Goal: Book appointment/travel/reservation

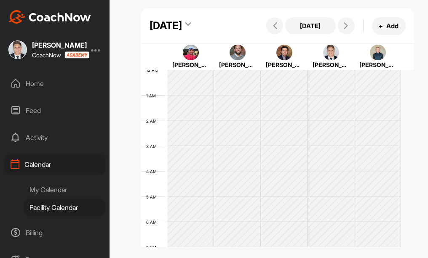
scroll to position [146, 0]
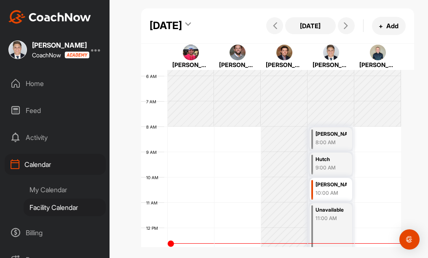
click at [325, 166] on div "Hutch 9:00 AM" at bounding box center [331, 165] width 43 height 24
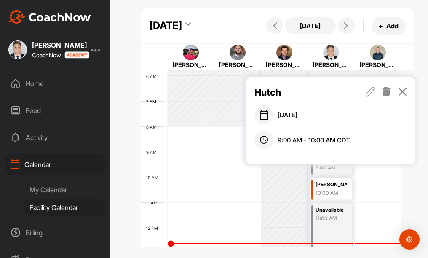
click at [403, 94] on icon at bounding box center [403, 91] width 10 height 9
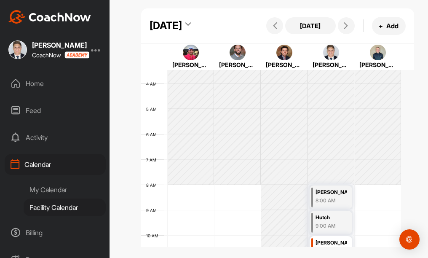
scroll to position [0, 0]
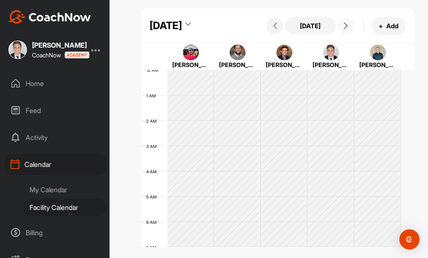
click at [343, 29] on icon at bounding box center [346, 25] width 7 height 7
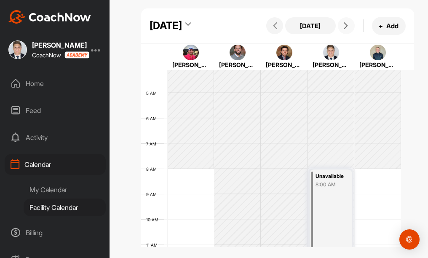
click at [343, 29] on icon at bounding box center [346, 25] width 7 height 7
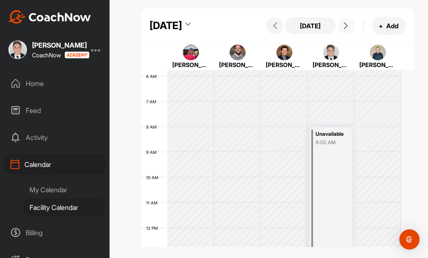
click at [338, 34] on button at bounding box center [346, 25] width 17 height 17
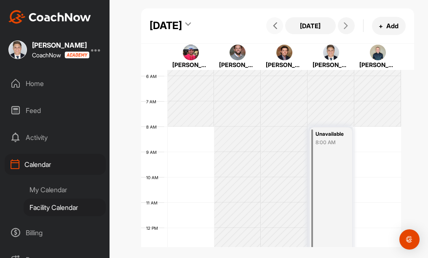
click at [272, 29] on icon at bounding box center [275, 25] width 7 height 7
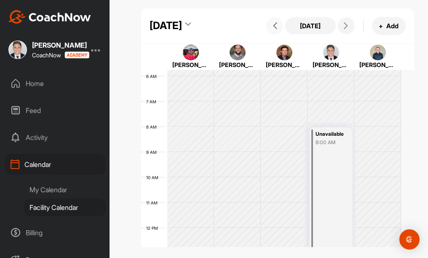
click at [272, 29] on icon at bounding box center [275, 25] width 7 height 7
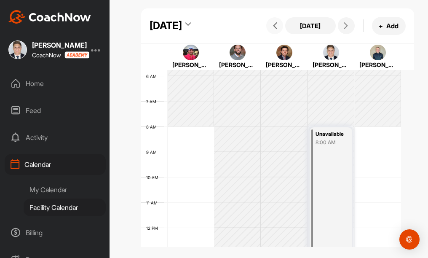
click at [272, 29] on icon at bounding box center [275, 25] width 7 height 7
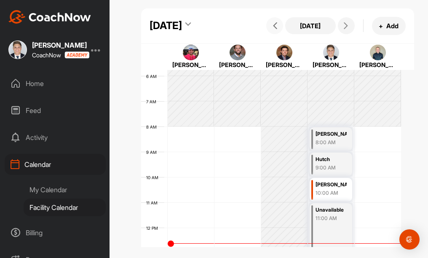
click at [272, 29] on icon at bounding box center [275, 25] width 7 height 7
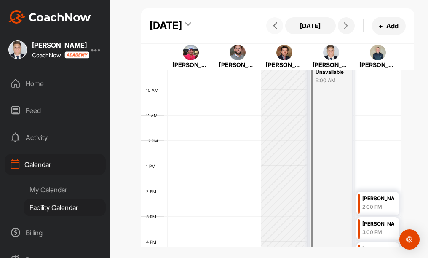
scroll to position [62, 0]
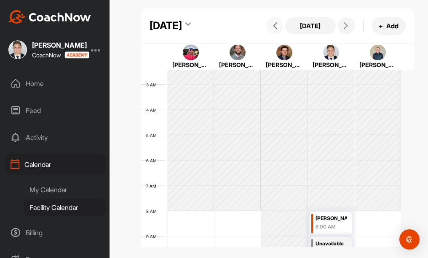
click at [273, 29] on span at bounding box center [275, 25] width 10 height 7
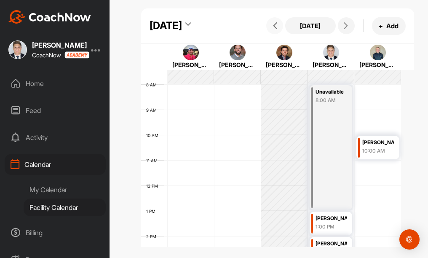
scroll to position [0, 0]
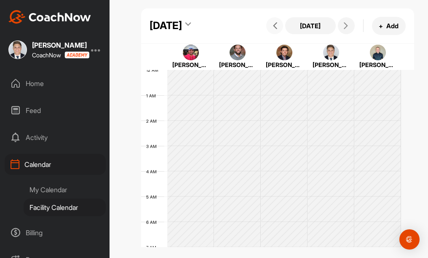
click at [273, 29] on span at bounding box center [275, 25] width 10 height 7
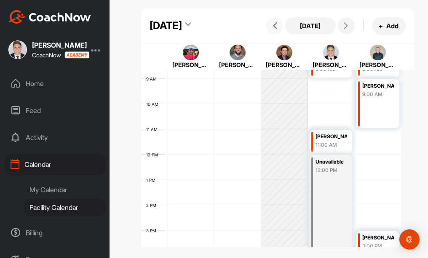
click at [272, 29] on icon at bounding box center [275, 25] width 7 height 7
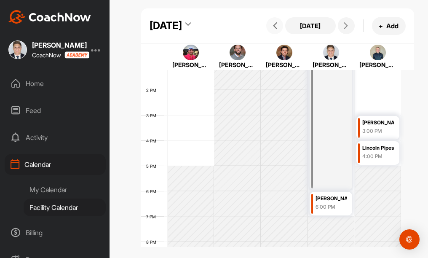
scroll to position [337, 0]
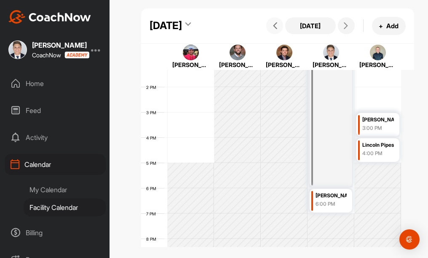
click at [272, 27] on icon at bounding box center [275, 25] width 7 height 7
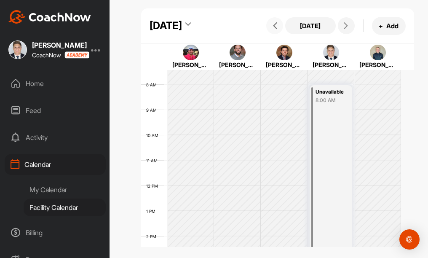
click at [266, 29] on button at bounding box center [274, 25] width 17 height 17
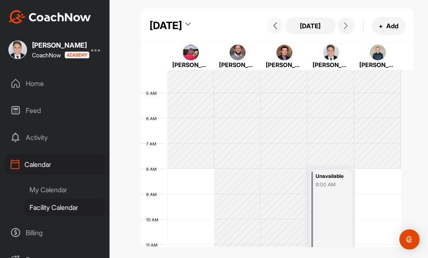
click at [272, 28] on icon at bounding box center [275, 25] width 7 height 7
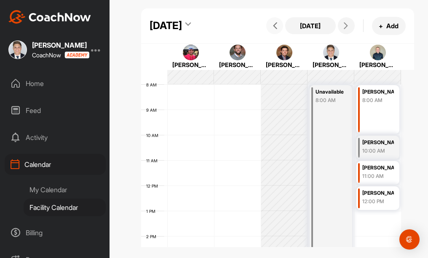
click at [272, 29] on icon at bounding box center [275, 25] width 7 height 7
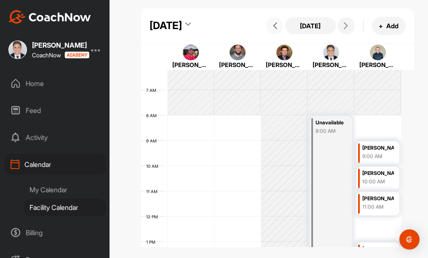
scroll to position [146, 0]
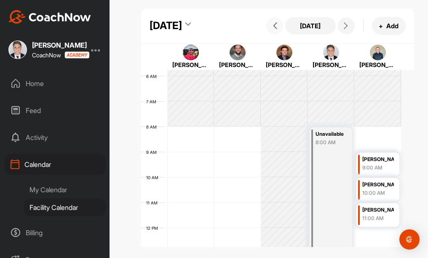
click at [272, 29] on icon at bounding box center [275, 25] width 7 height 7
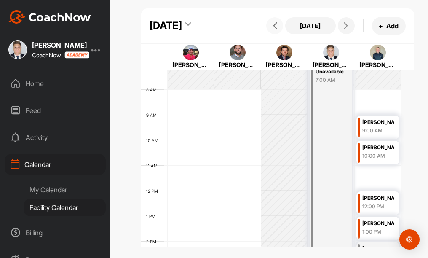
scroll to position [104, 0]
